Goal: Find specific page/section: Find specific page/section

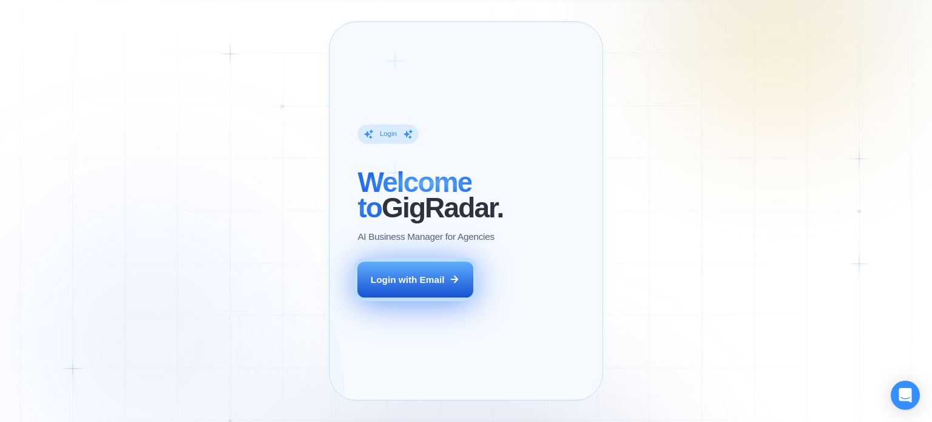
click at [425, 285] on button "Login with Email" at bounding box center [414, 280] width 115 height 36
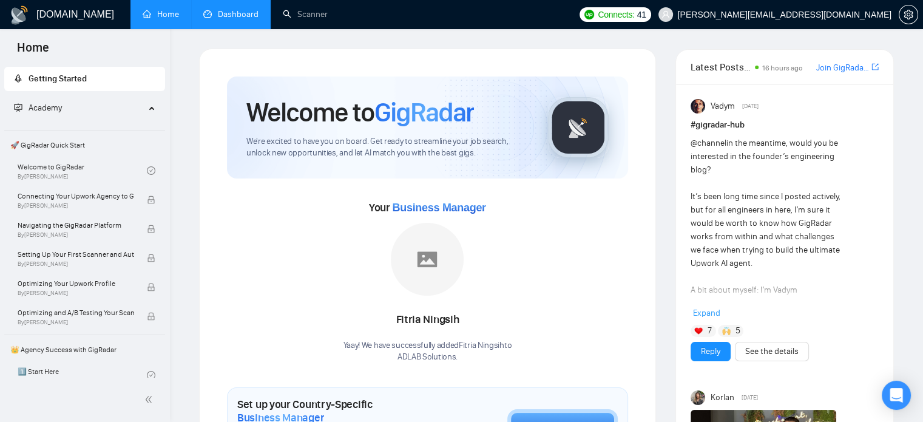
click at [227, 9] on link "Dashboard" at bounding box center [230, 14] width 55 height 10
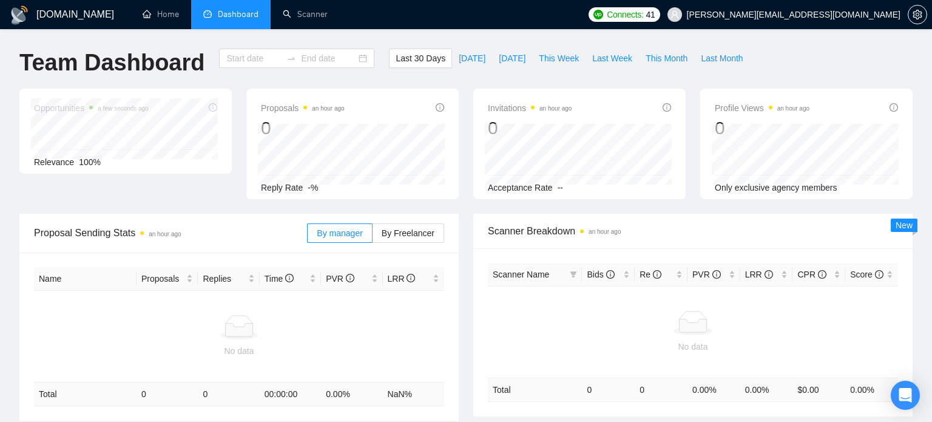
type input "2025-09-10"
type input "2025-10-10"
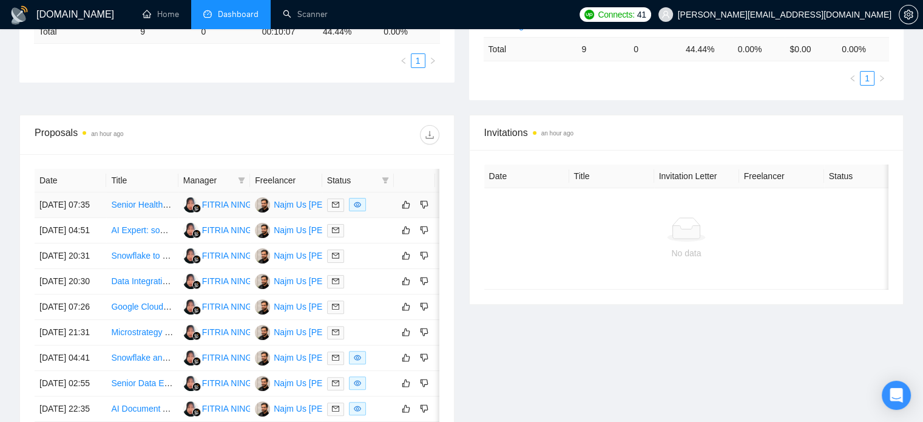
scroll to position [296, 0]
click at [303, 9] on link "Scanner" at bounding box center [305, 14] width 45 height 10
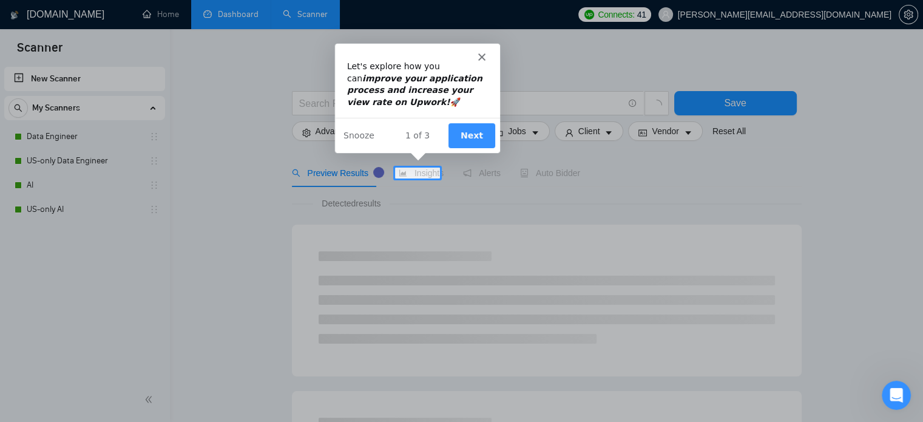
click at [481, 56] on polygon "Close" at bounding box center [481, 55] width 7 height 7
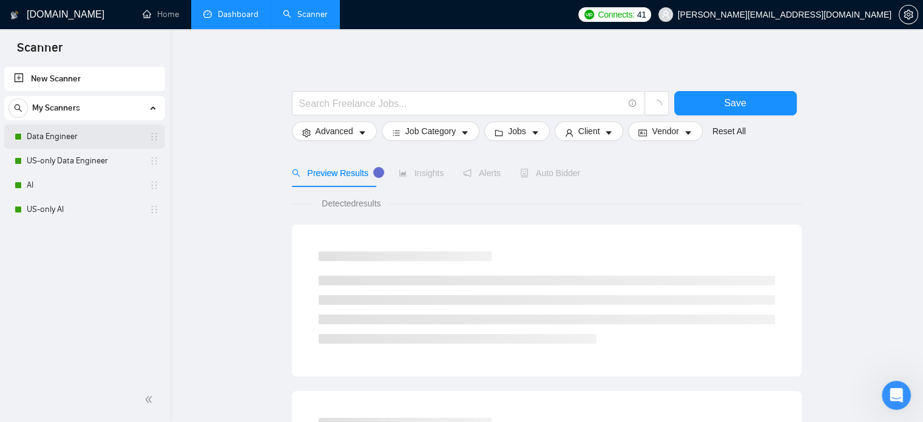
click at [91, 136] on link "Data Engineer" at bounding box center [84, 136] width 115 height 24
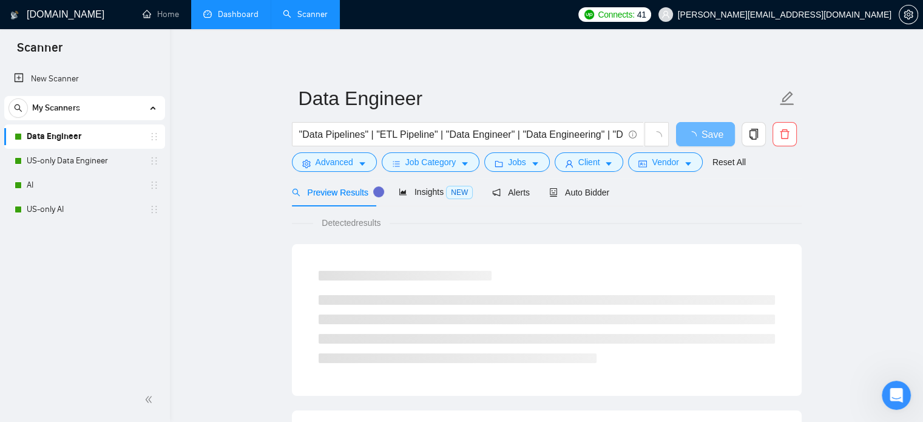
click at [237, 12] on link "Dashboard" at bounding box center [230, 14] width 55 height 10
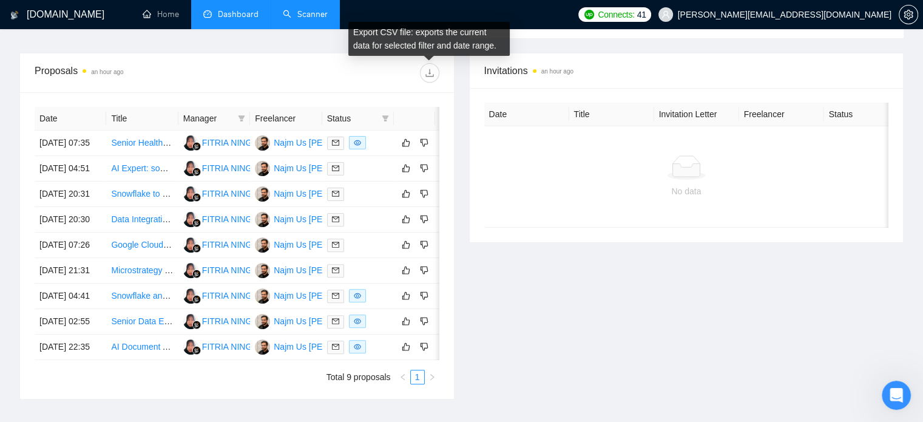
scroll to position [359, 0]
drag, startPoint x: 178, startPoint y: 117, endPoint x: 207, endPoint y: 118, distance: 29.2
click at [207, 118] on th "Manager" at bounding box center [214, 118] width 72 height 24
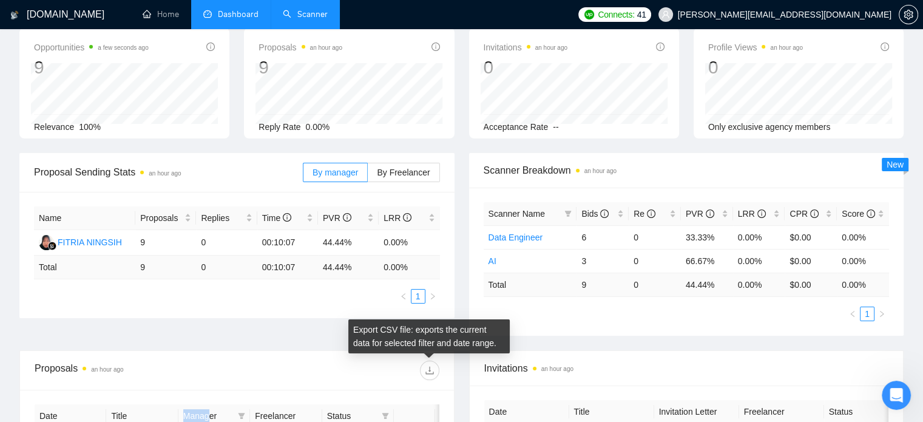
scroll to position [39, 0]
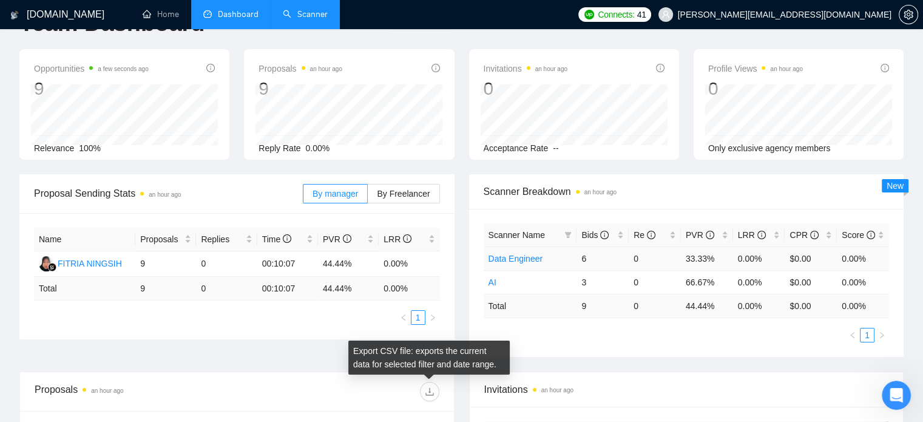
click at [529, 257] on link "Data Engineer" at bounding box center [516, 259] width 55 height 10
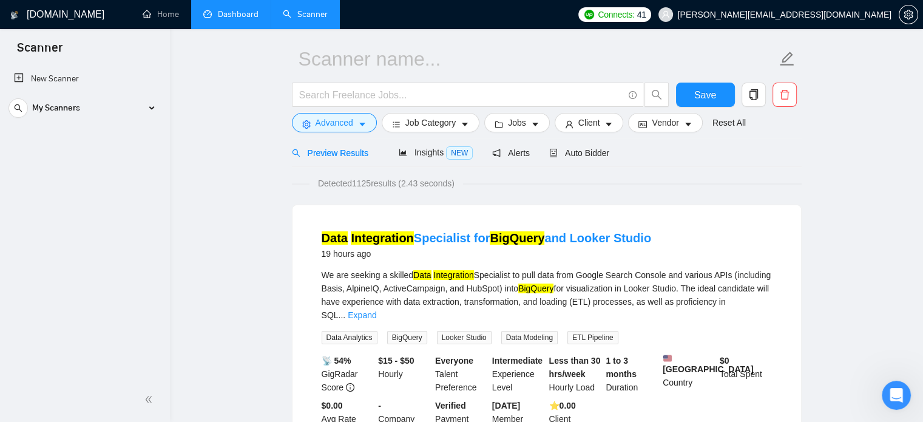
scroll to position [209, 0]
